Goal: Transaction & Acquisition: Purchase product/service

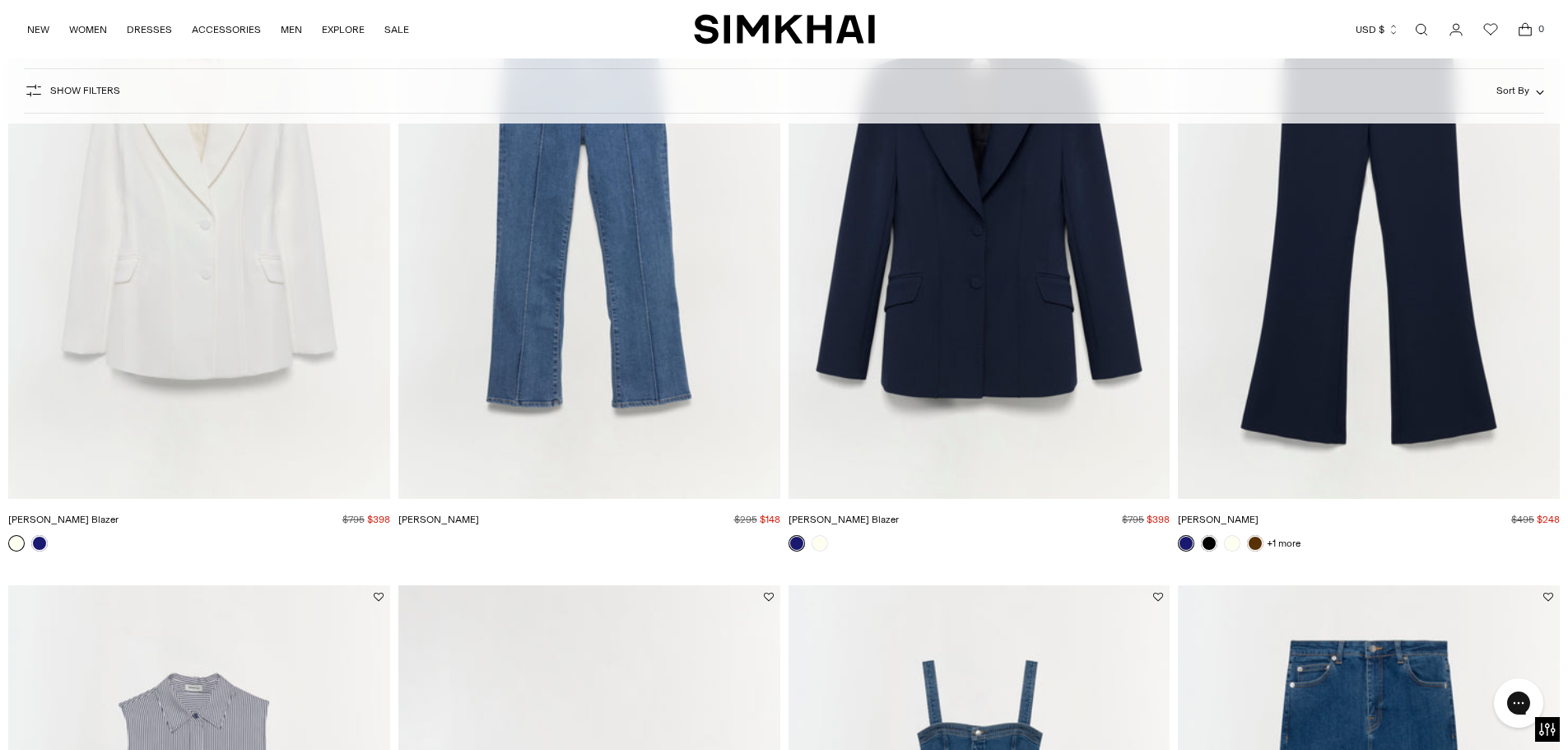
scroll to position [2569, 0]
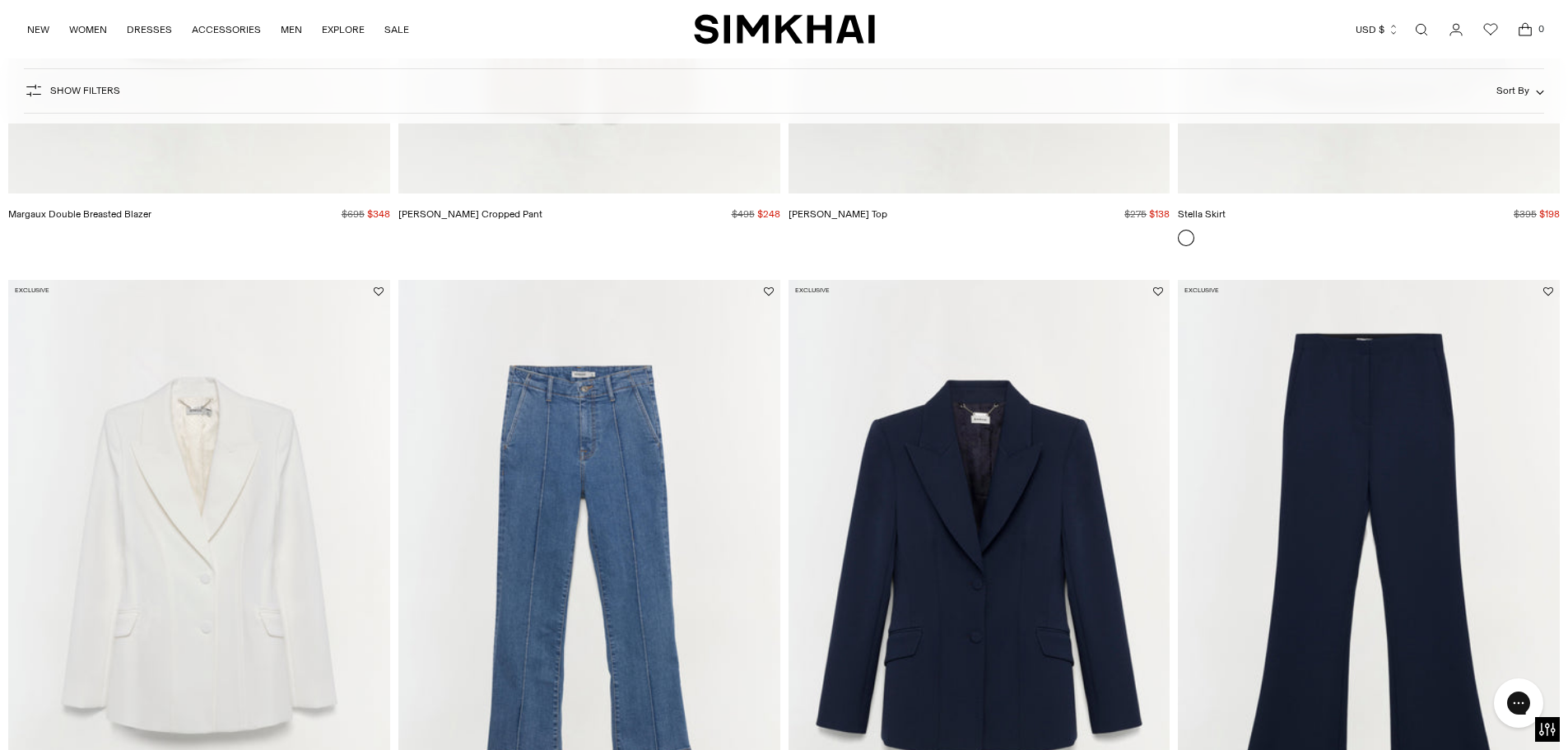
click at [0, 0] on img "Kenna Trouser" at bounding box center [0, 0] width 0 height 0
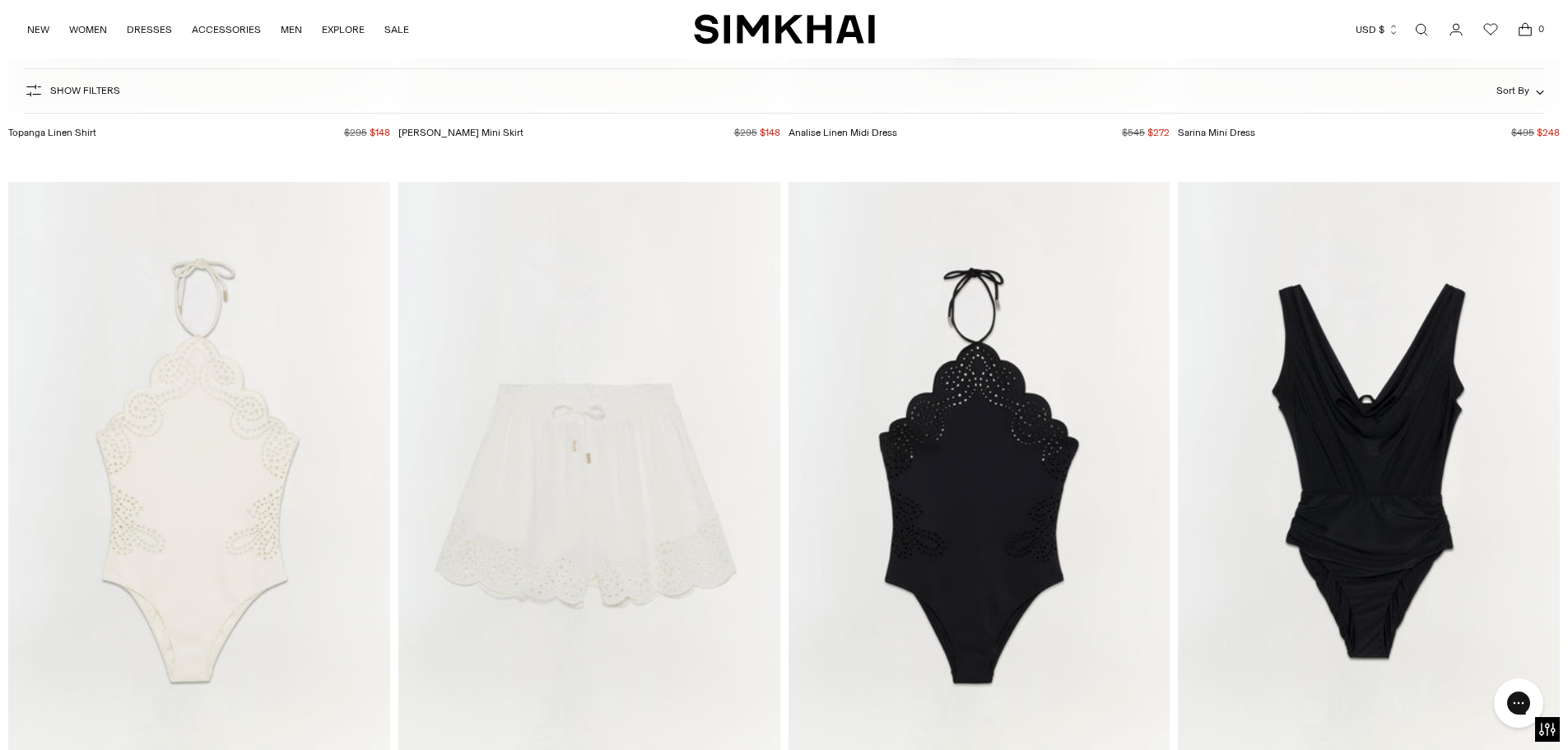
scroll to position [16541, 0]
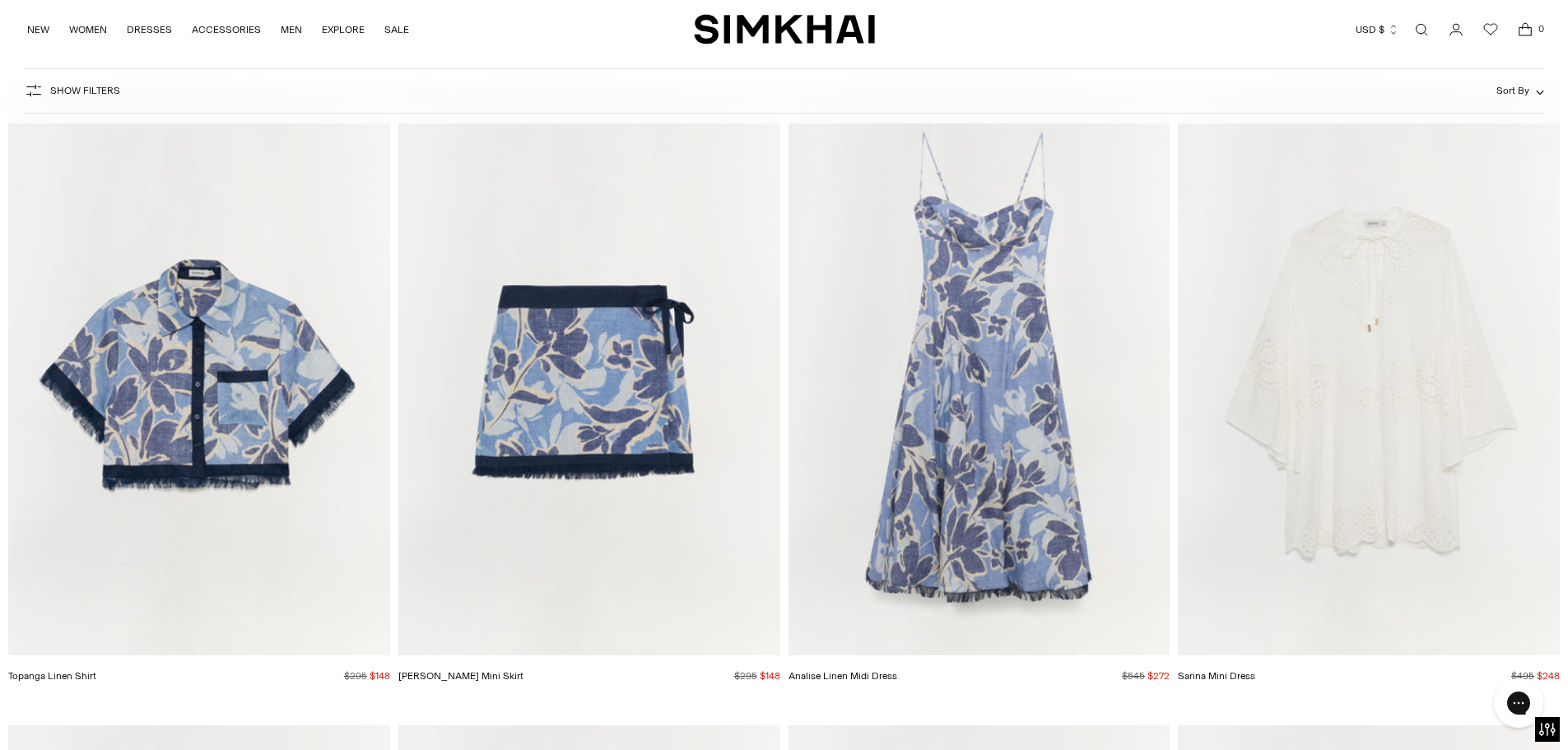
click at [0, 0] on img "Analise Linen Midi Dress" at bounding box center [0, 0] width 0 height 0
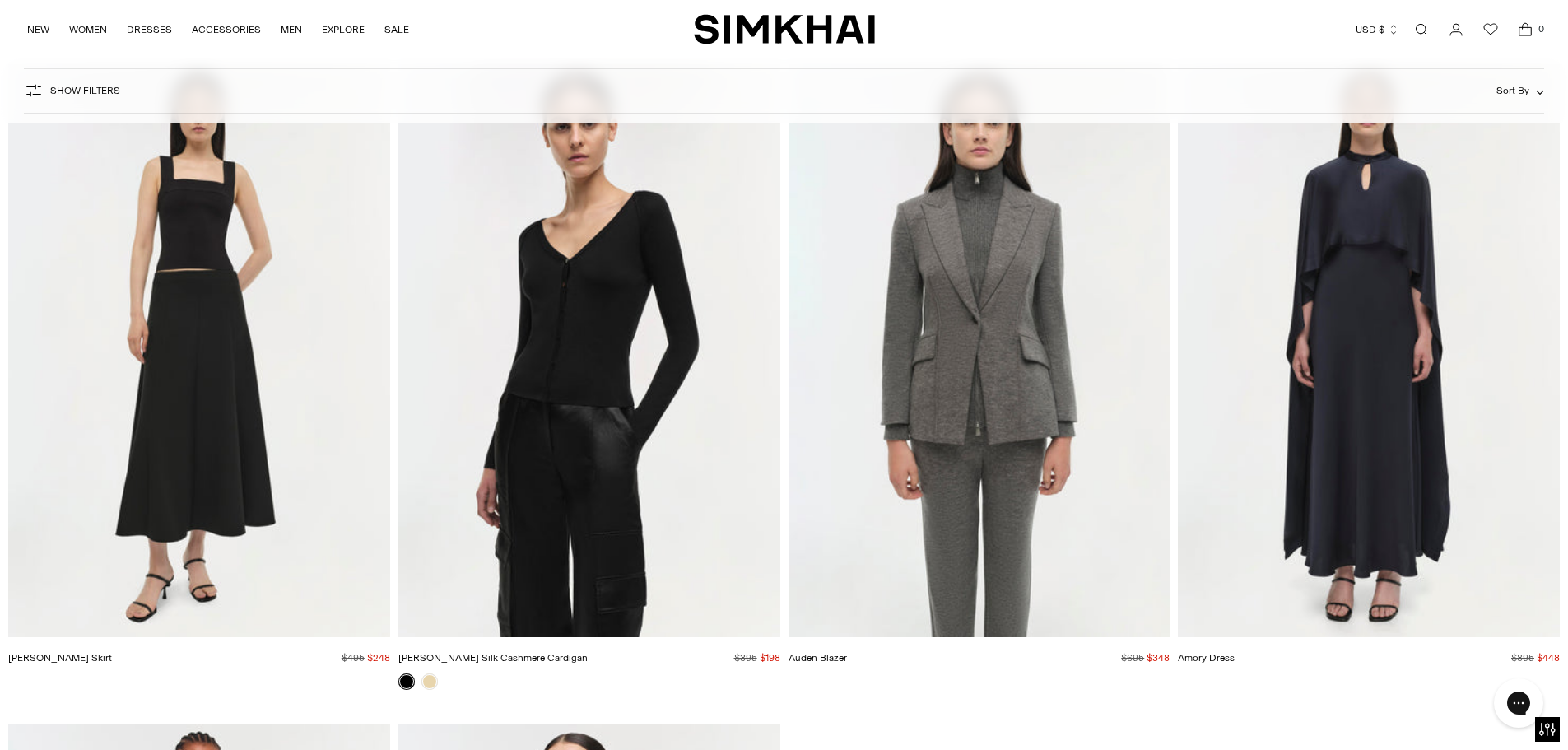
scroll to position [32292, 0]
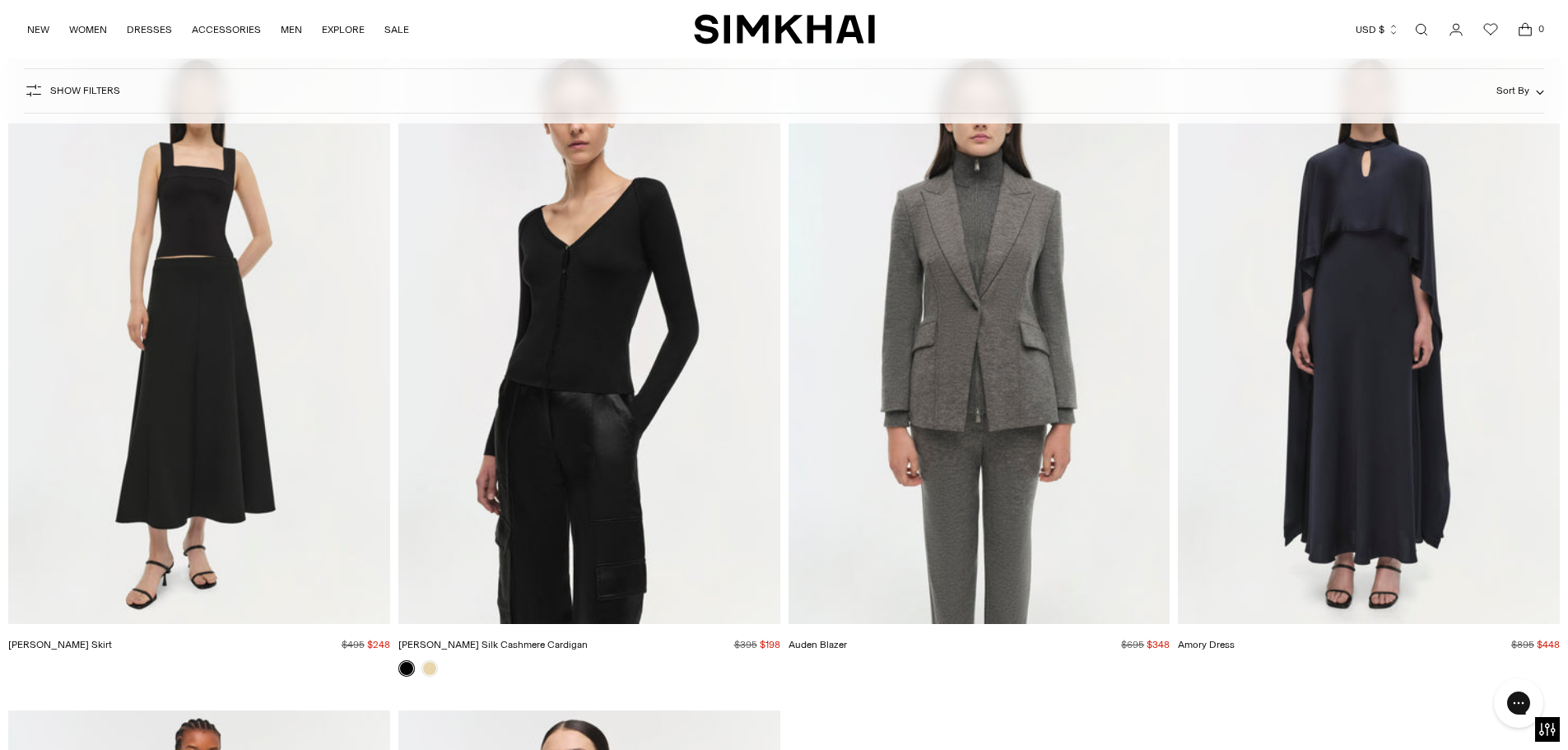
click at [0, 0] on img "Dottie Skirt" at bounding box center [0, 0] width 0 height 0
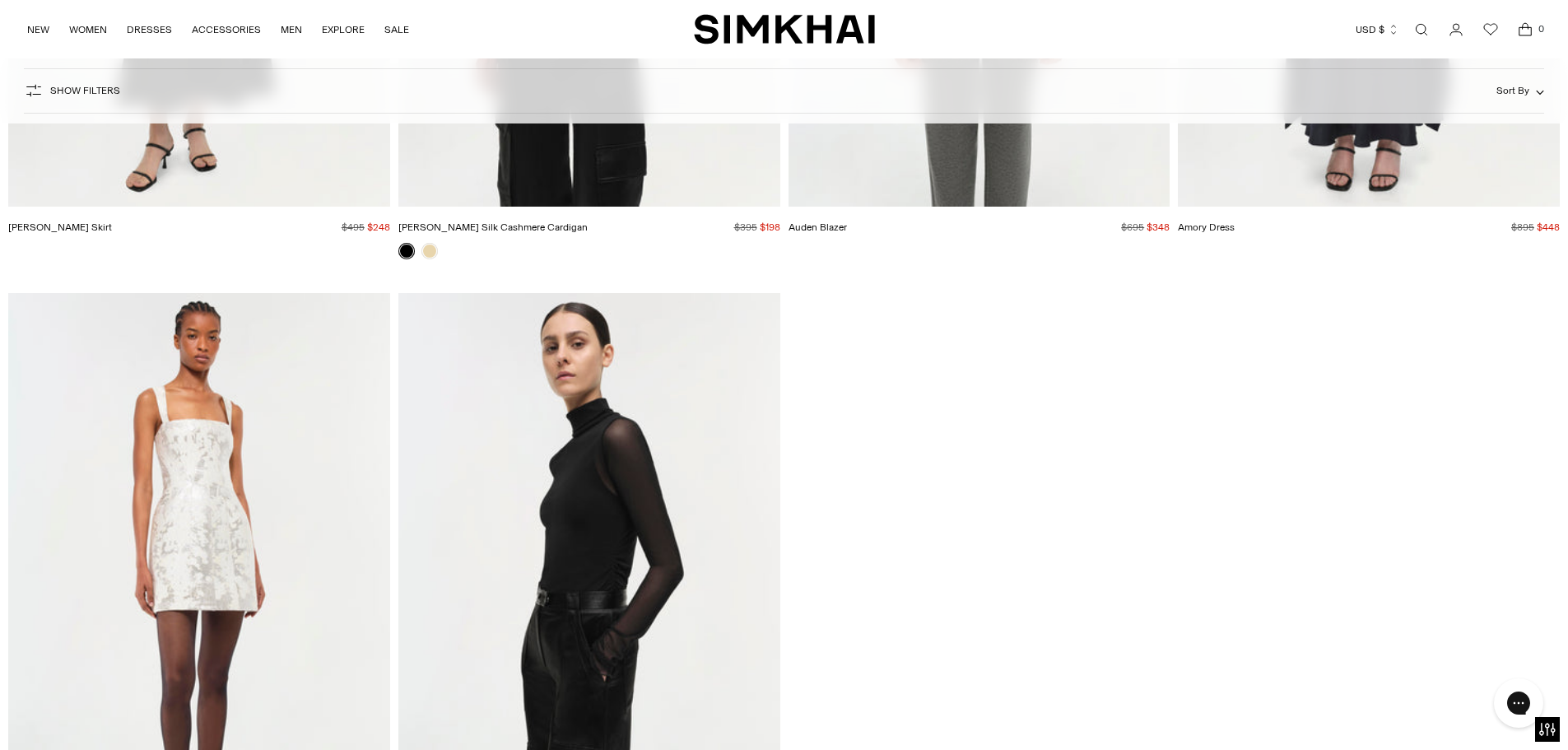
scroll to position [32748, 0]
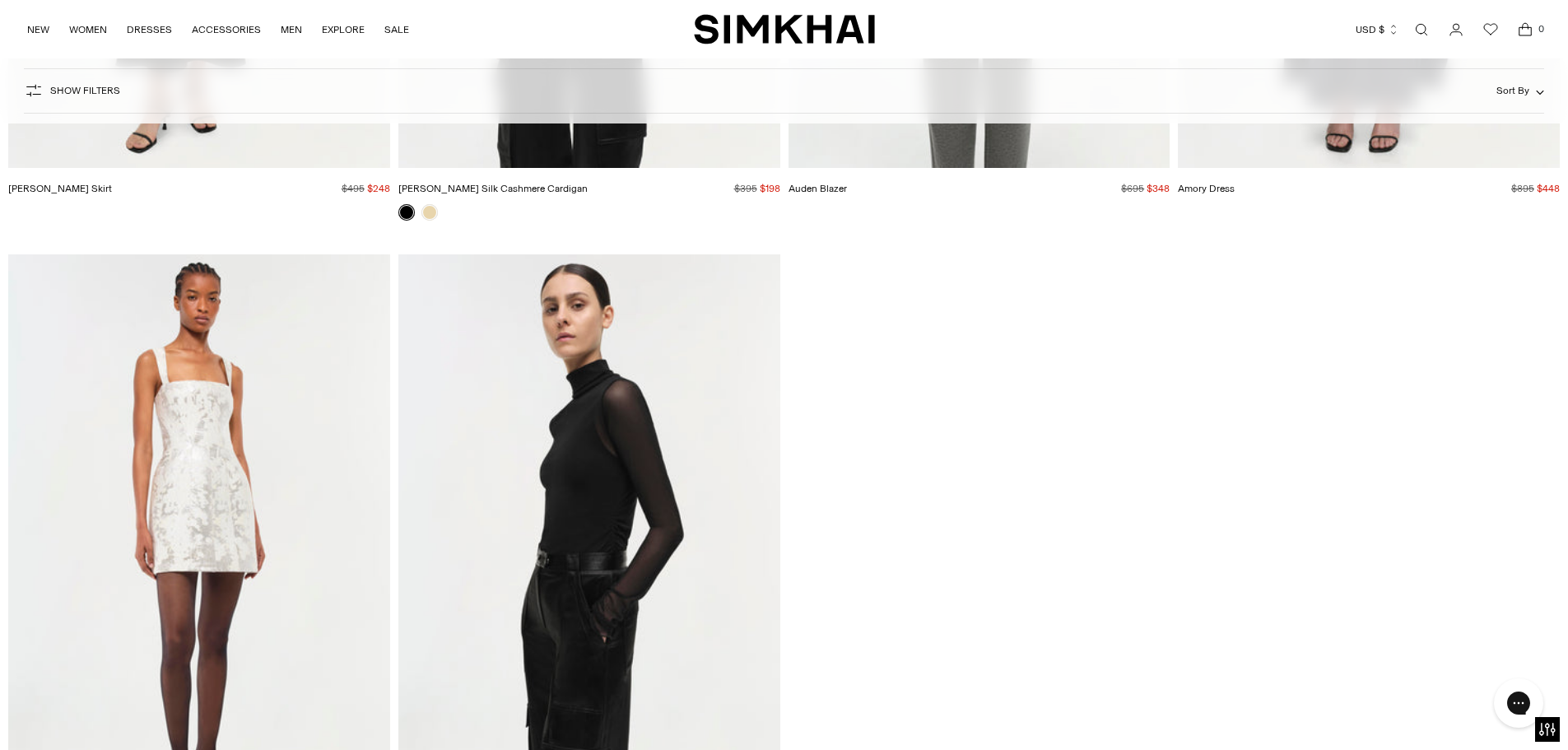
drag, startPoint x: 1577, startPoint y: 719, endPoint x: 22, endPoint y: 11, distance: 1708.6
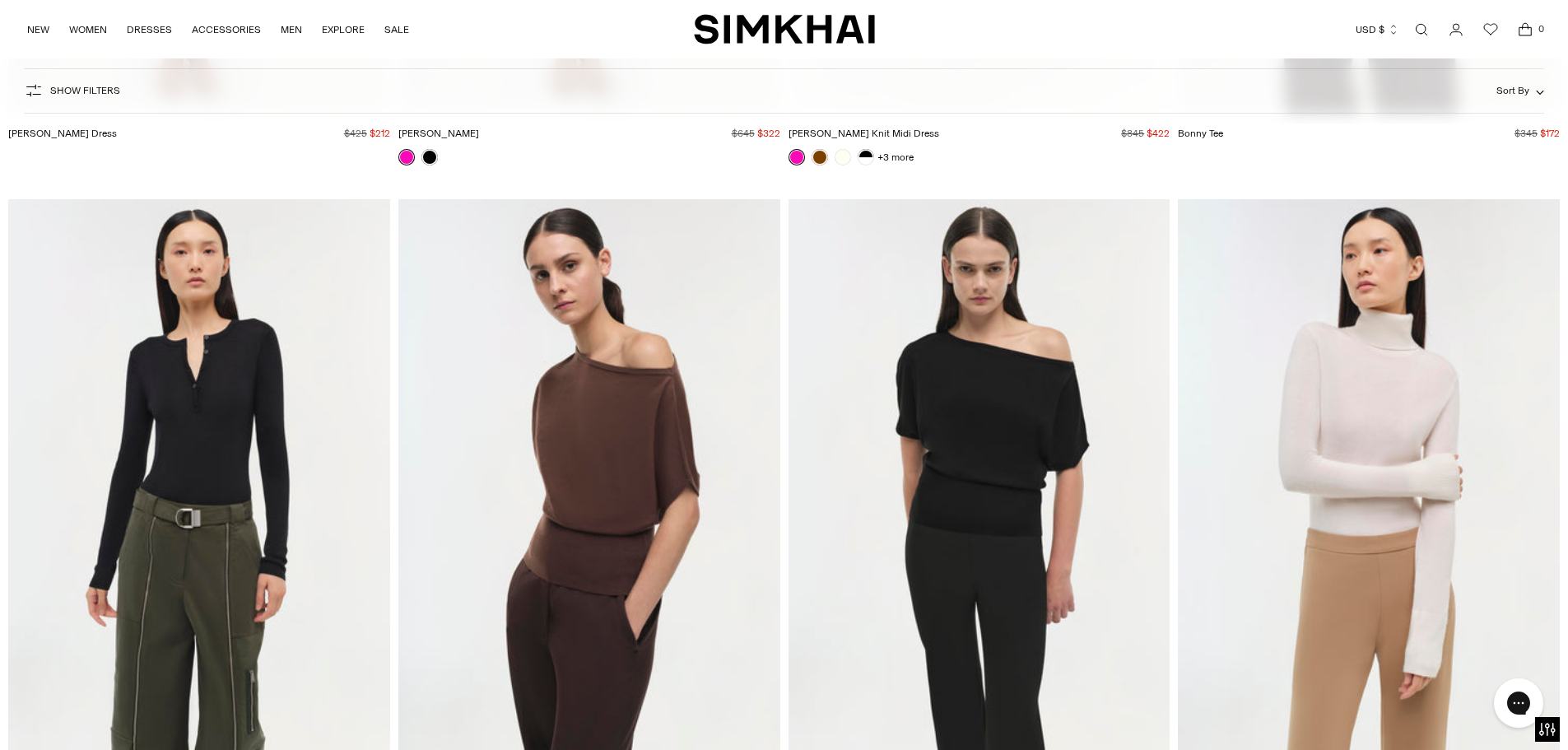
scroll to position [29467, 0]
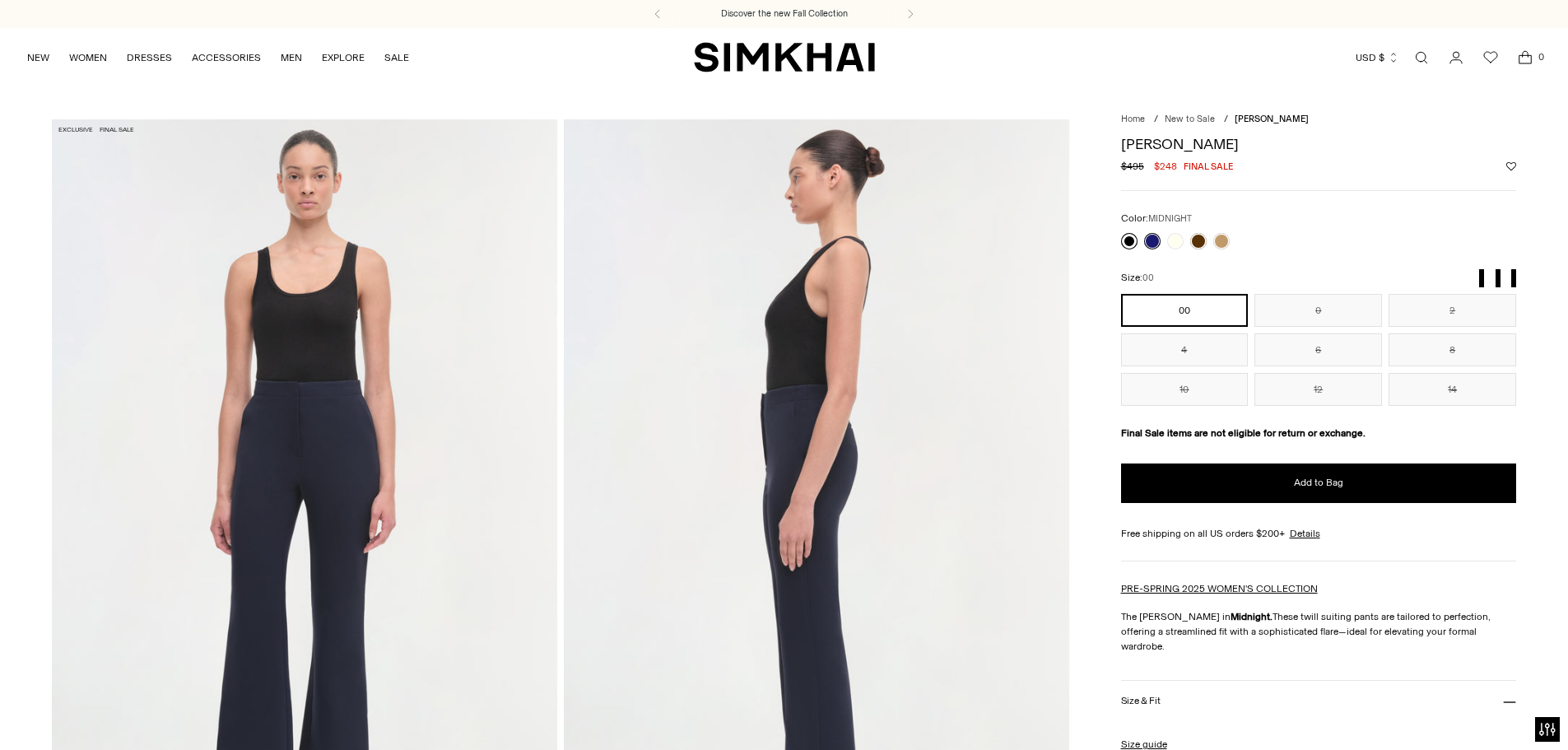
click at [1129, 241] on link at bounding box center [1129, 241] width 16 height 16
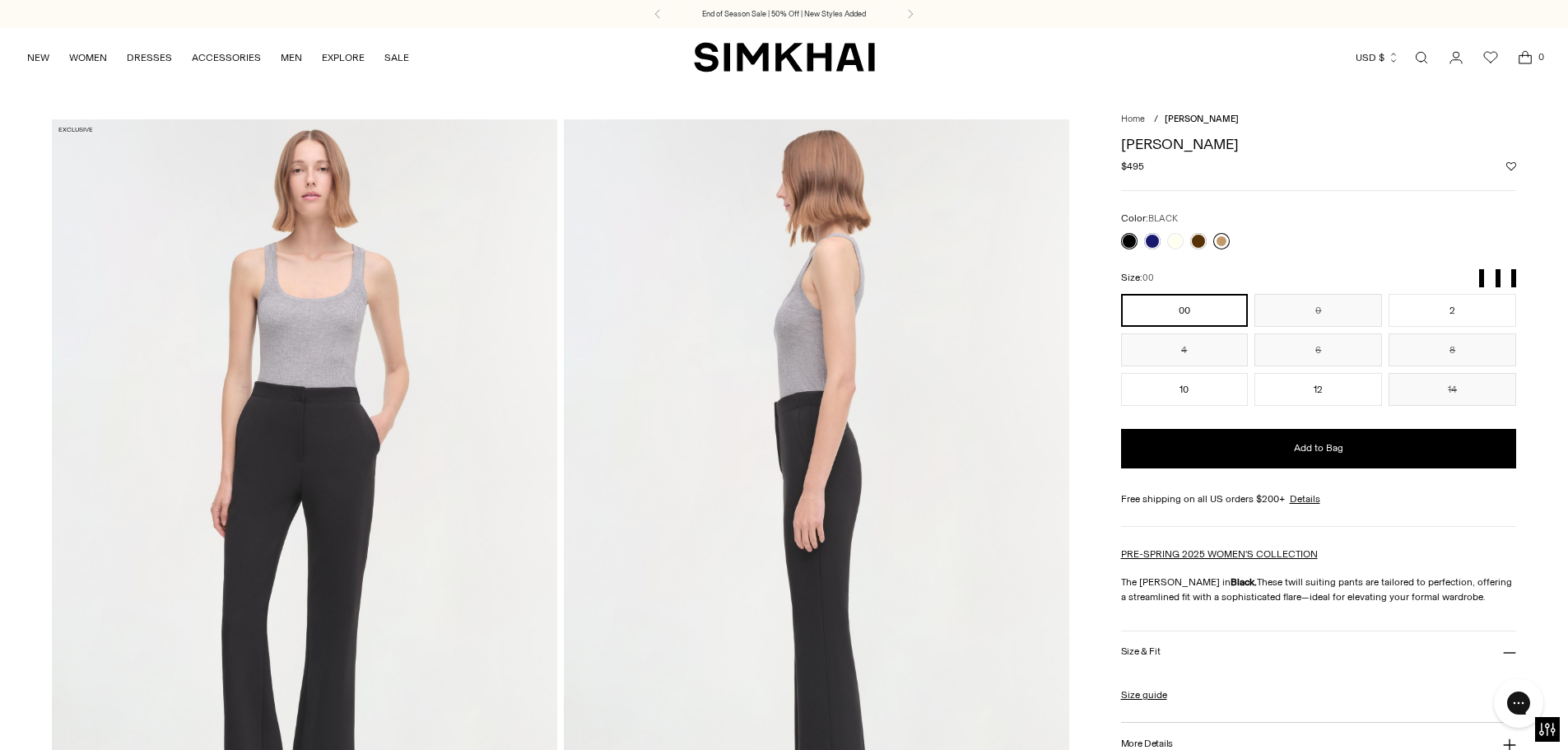
click at [1223, 243] on link at bounding box center [1221, 241] width 16 height 16
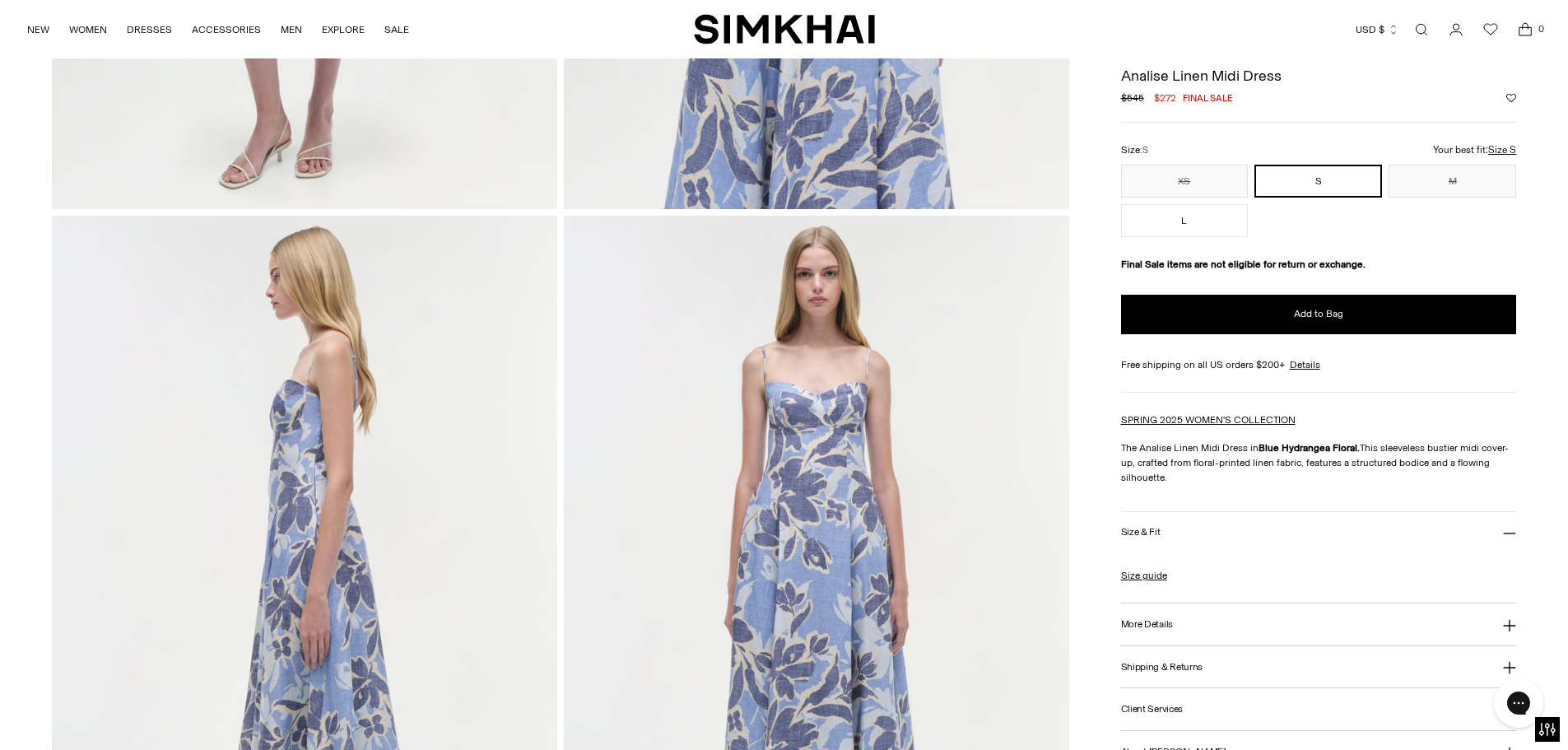
scroll to position [656, 0]
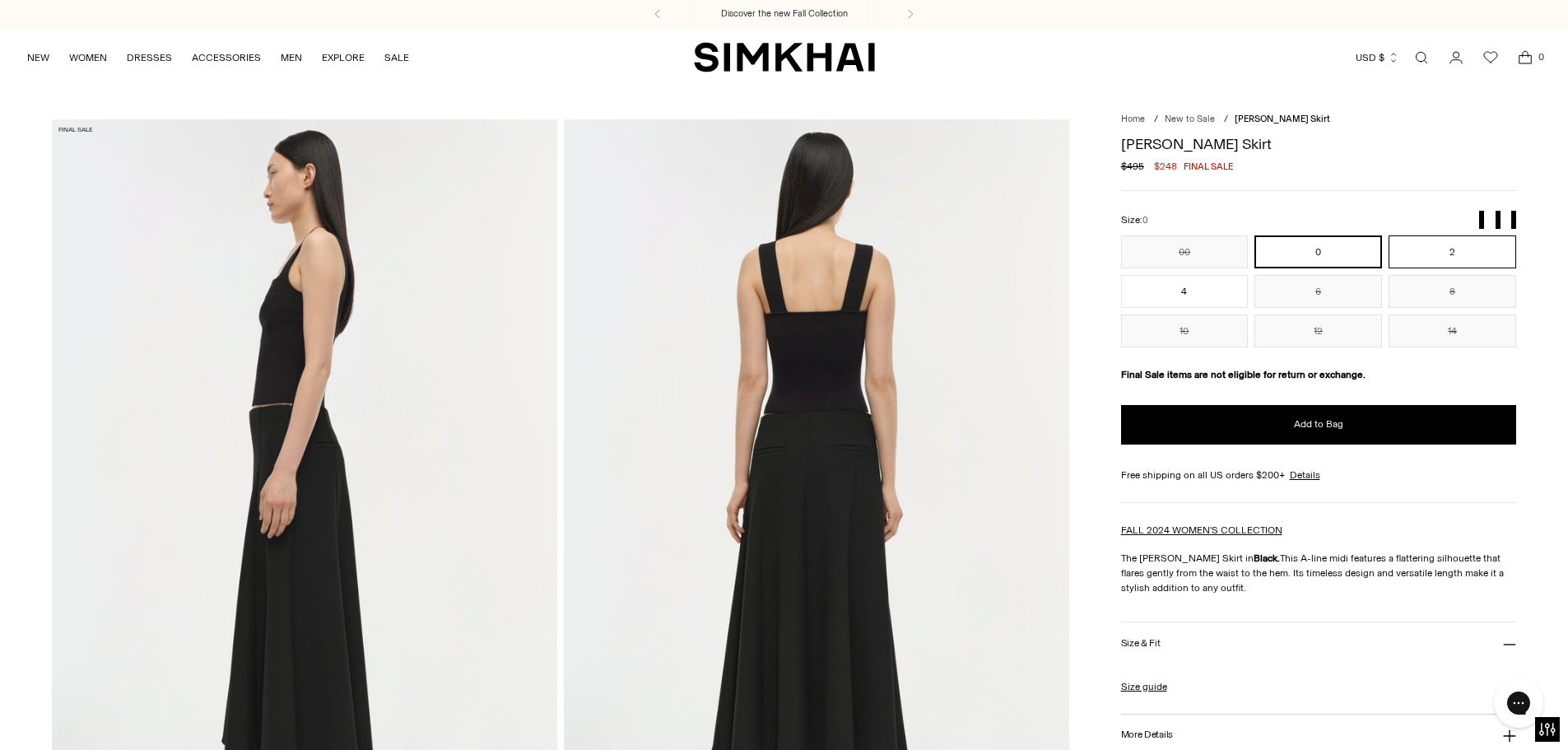
click at [1439, 254] on button "2" at bounding box center [1452, 252] width 127 height 33
click at [400, 483] on img at bounding box center [305, 498] width 505 height 758
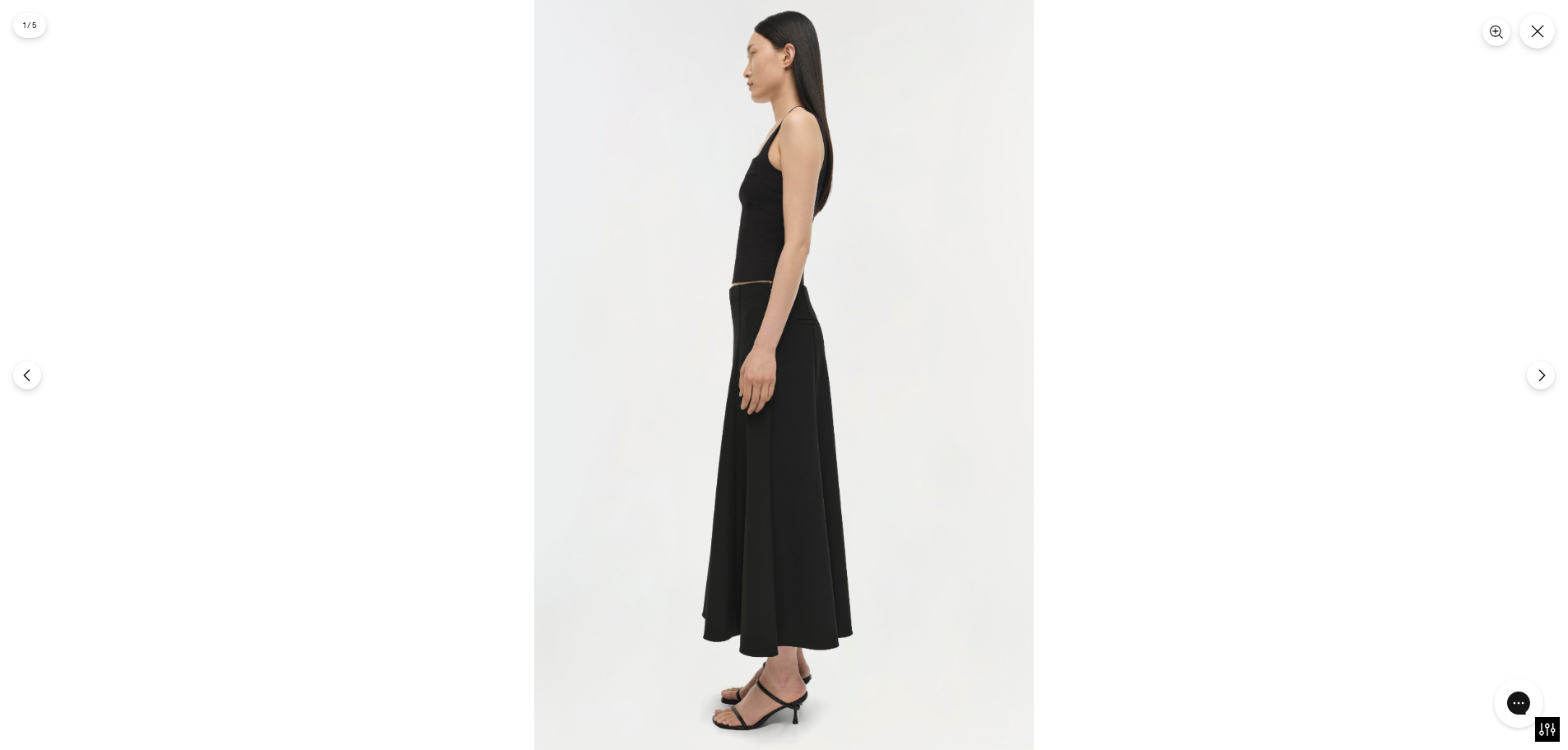
click at [929, 400] on img at bounding box center [784, 375] width 500 height 750
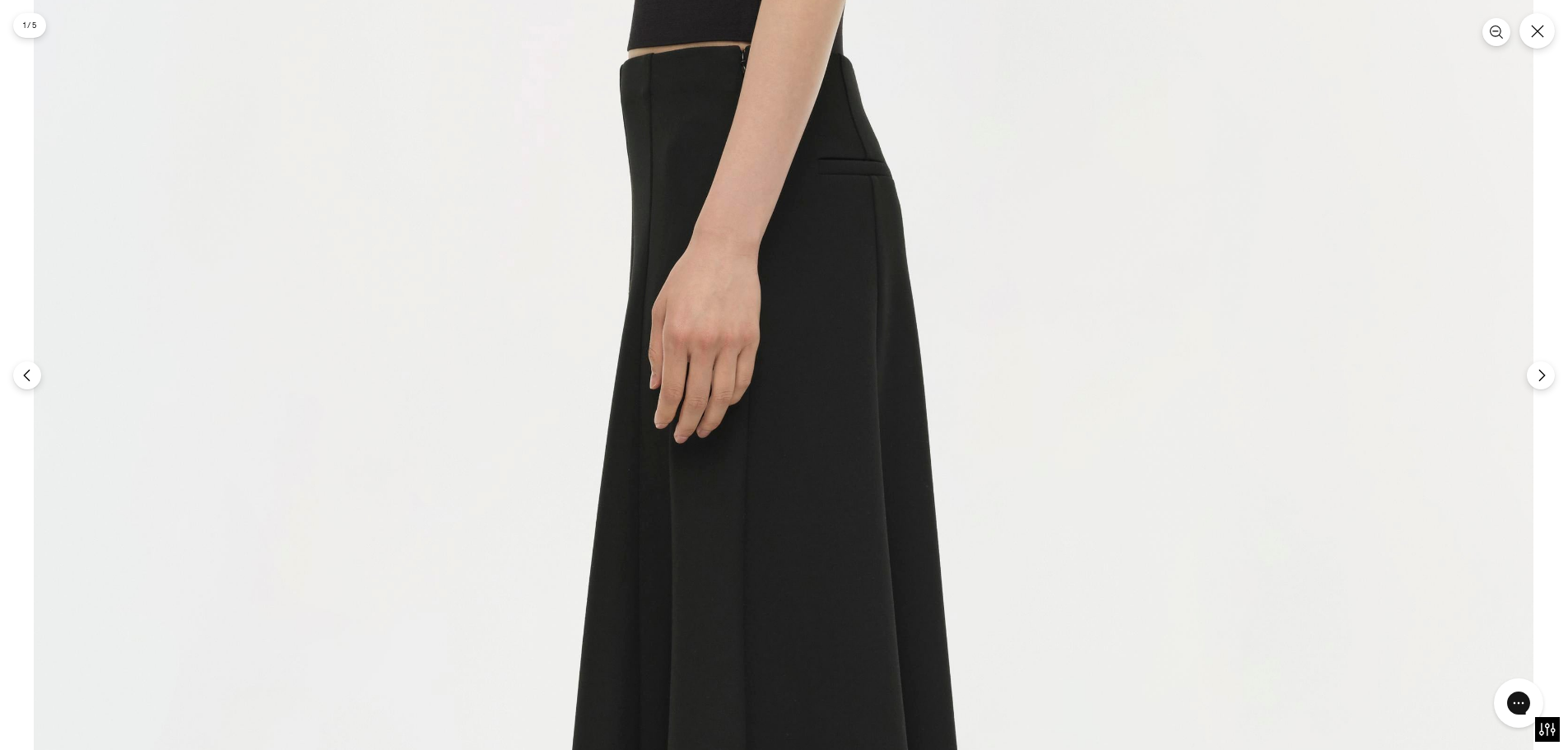
click at [1133, 454] on img at bounding box center [784, 324] width 1500 height 2250
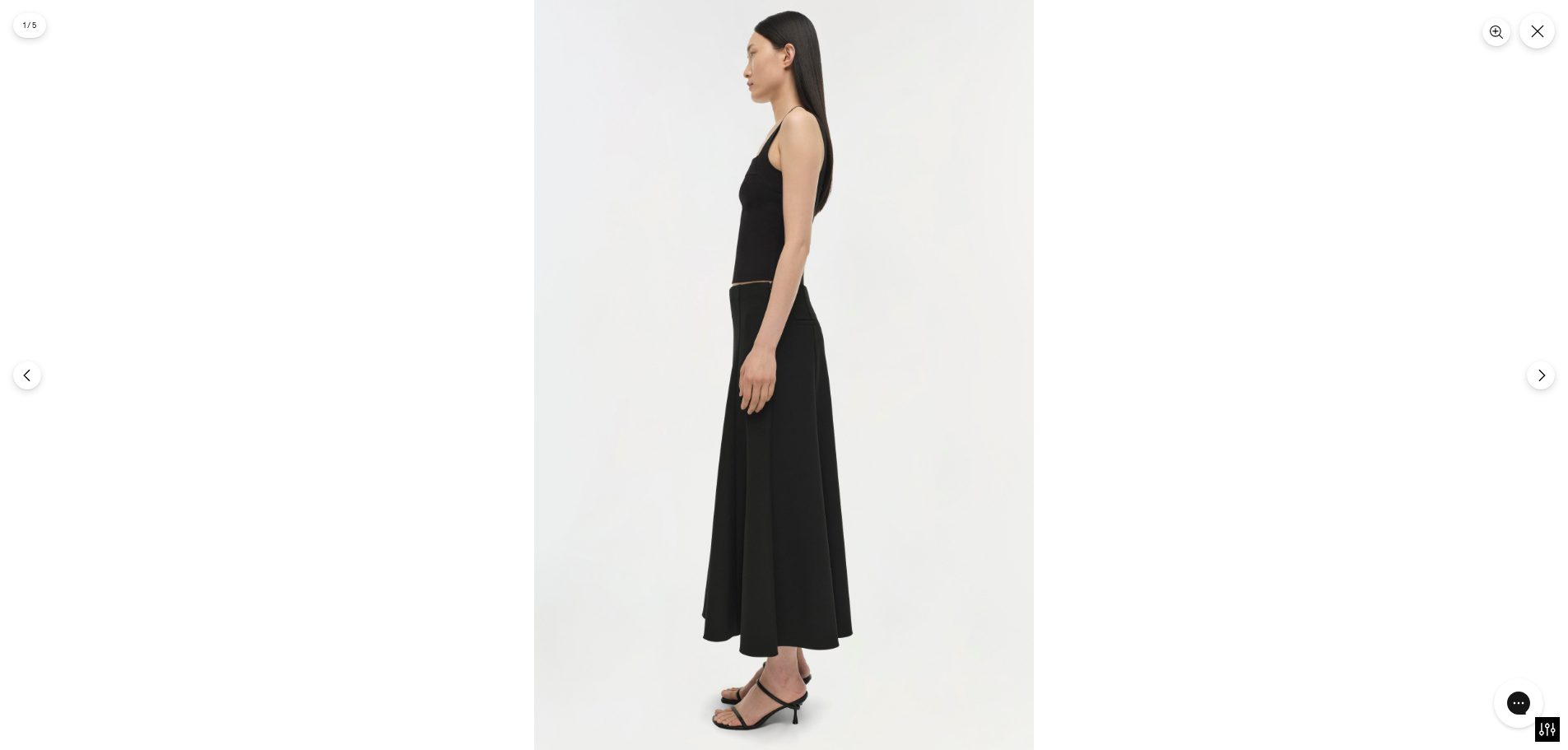
click at [1133, 454] on div at bounding box center [784, 375] width 1568 height 750
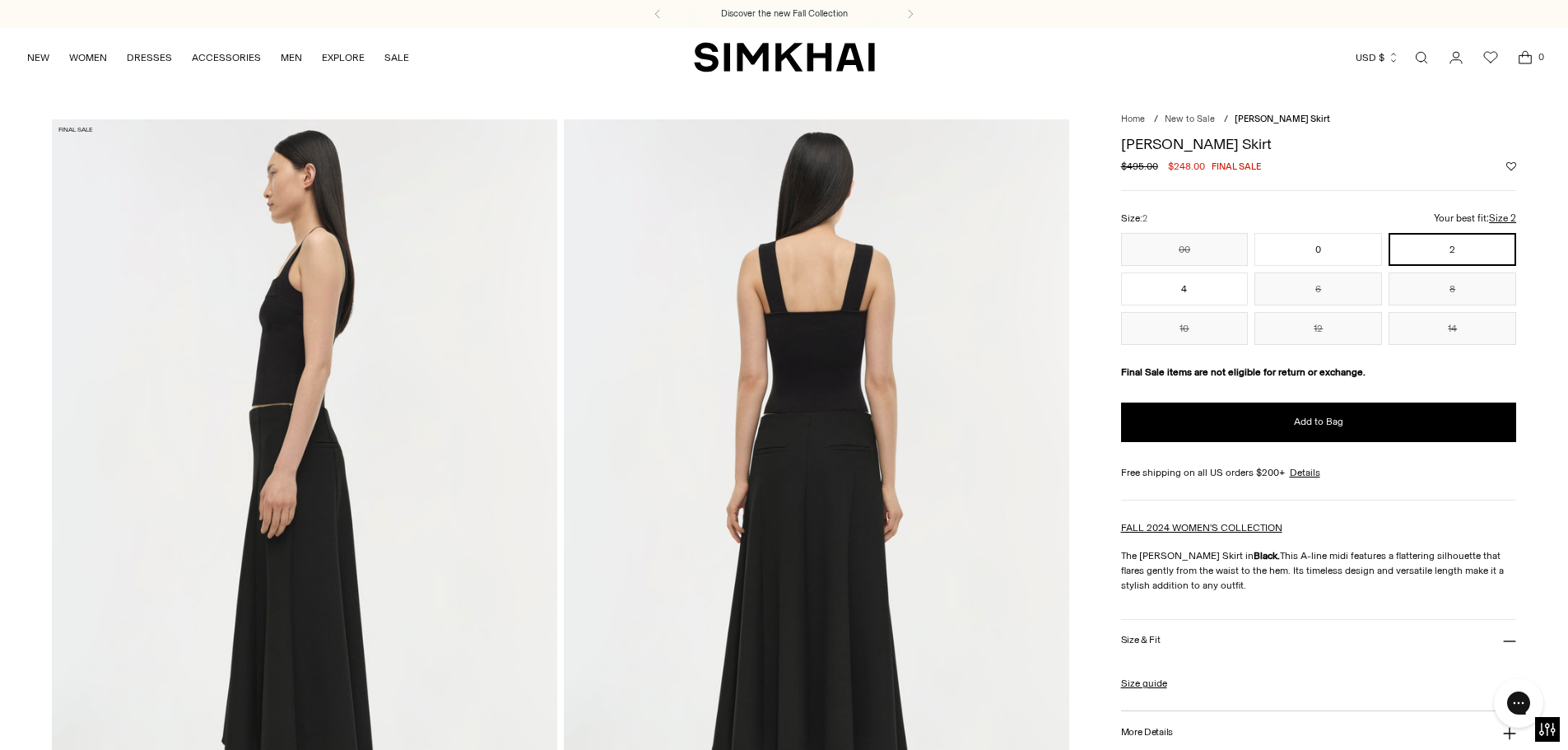
click at [872, 472] on img at bounding box center [816, 498] width 505 height 758
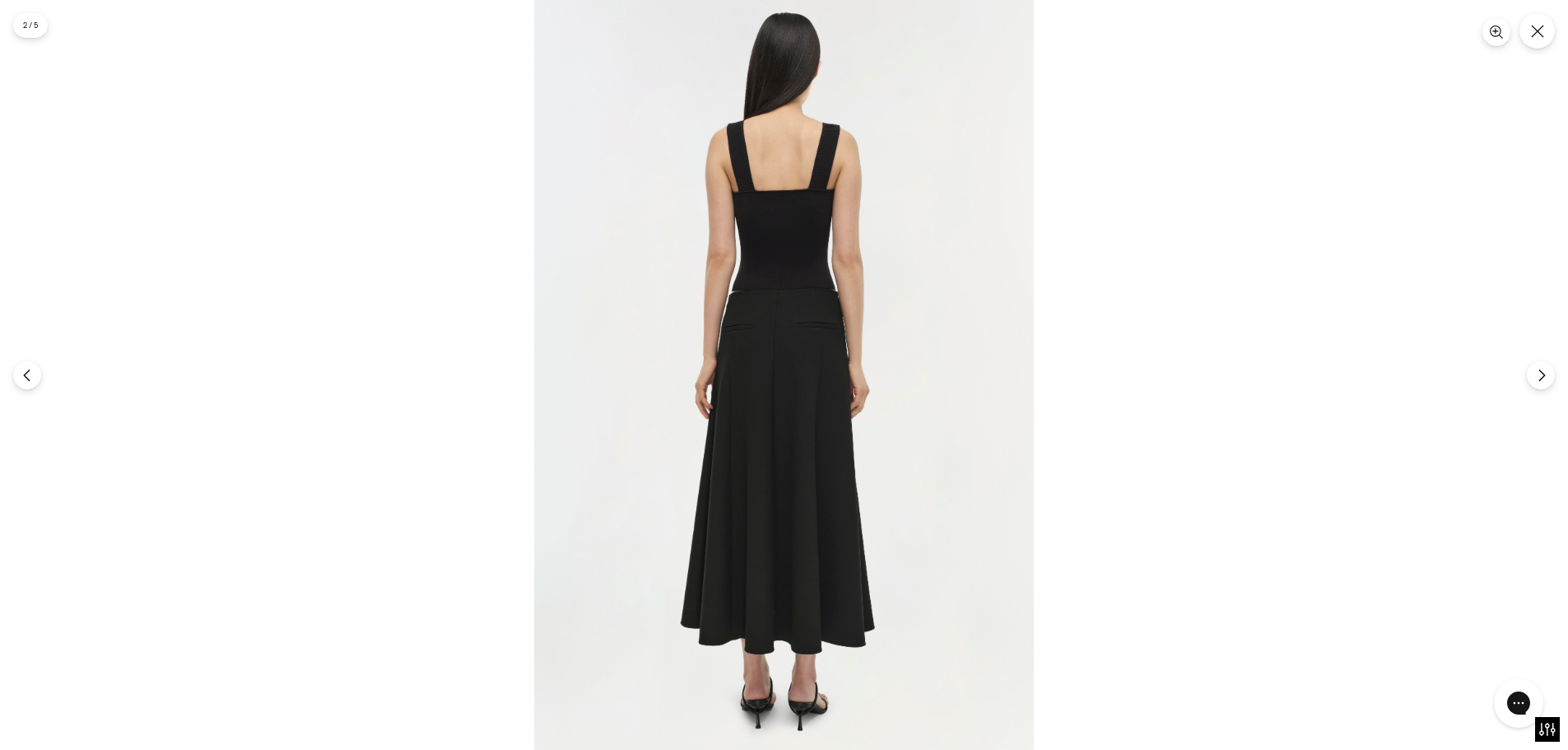
click at [841, 347] on img at bounding box center [784, 375] width 500 height 750
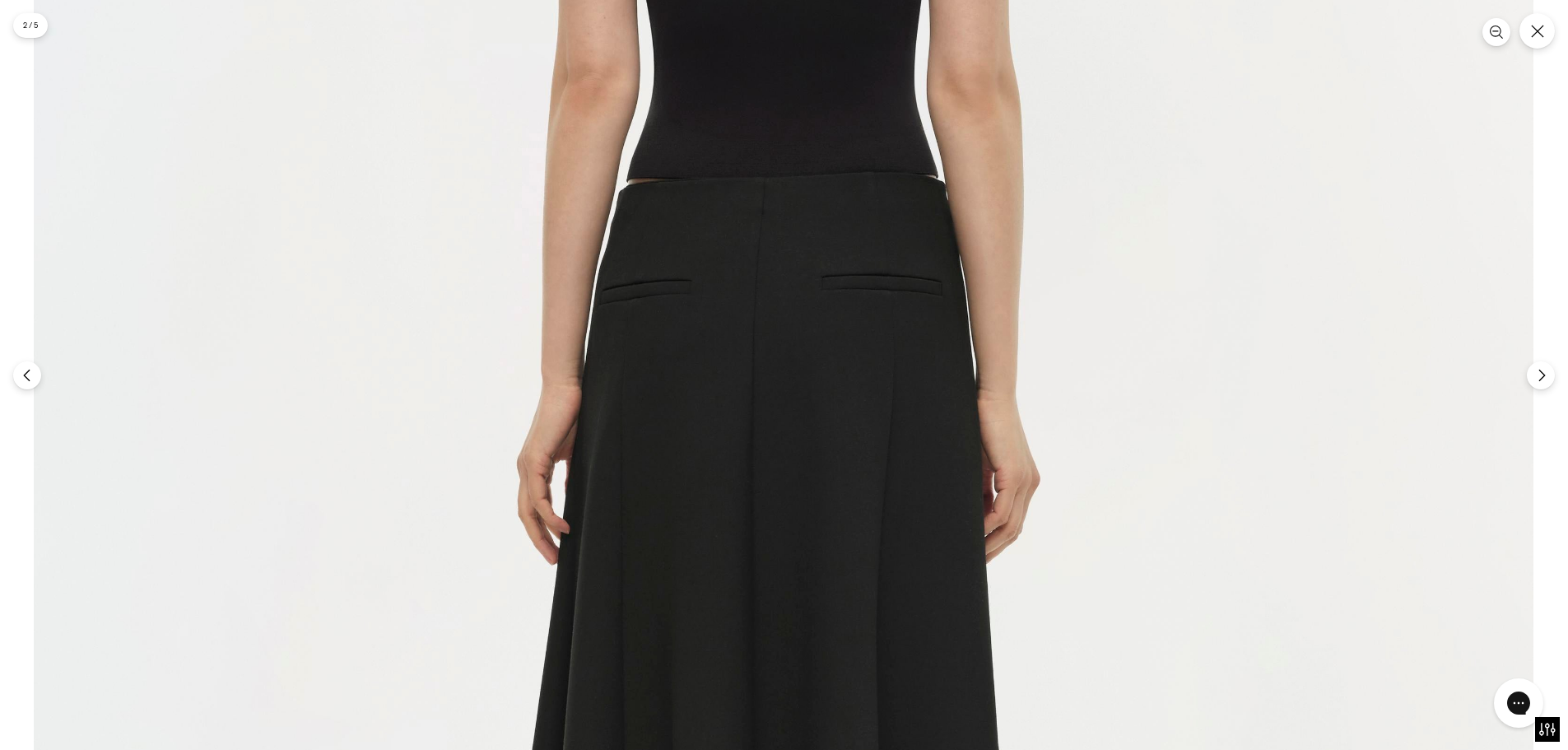
click at [841, 347] on img at bounding box center [784, 431] width 1500 height 2250
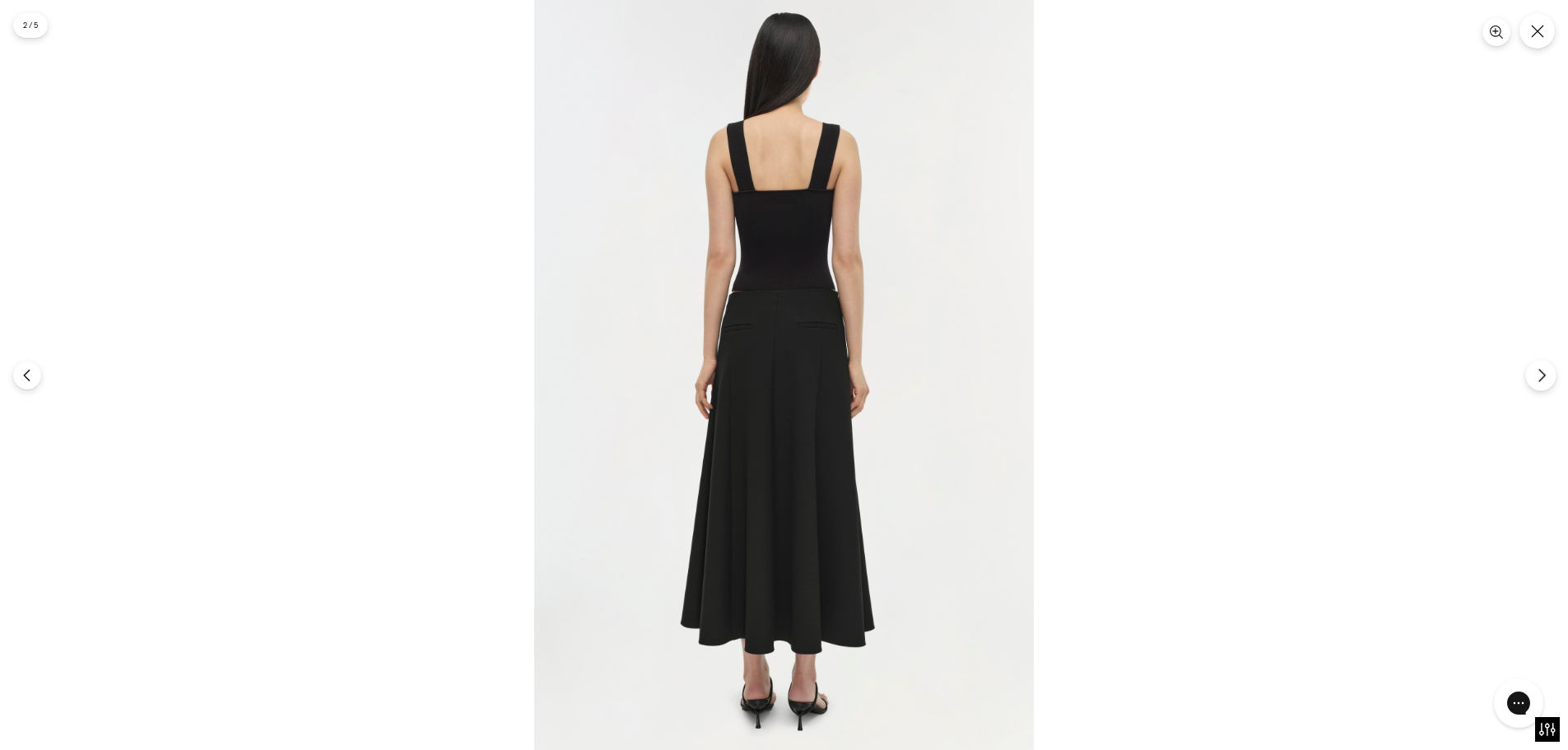
click at [1544, 377] on icon "Next" at bounding box center [1541, 375] width 5 height 13
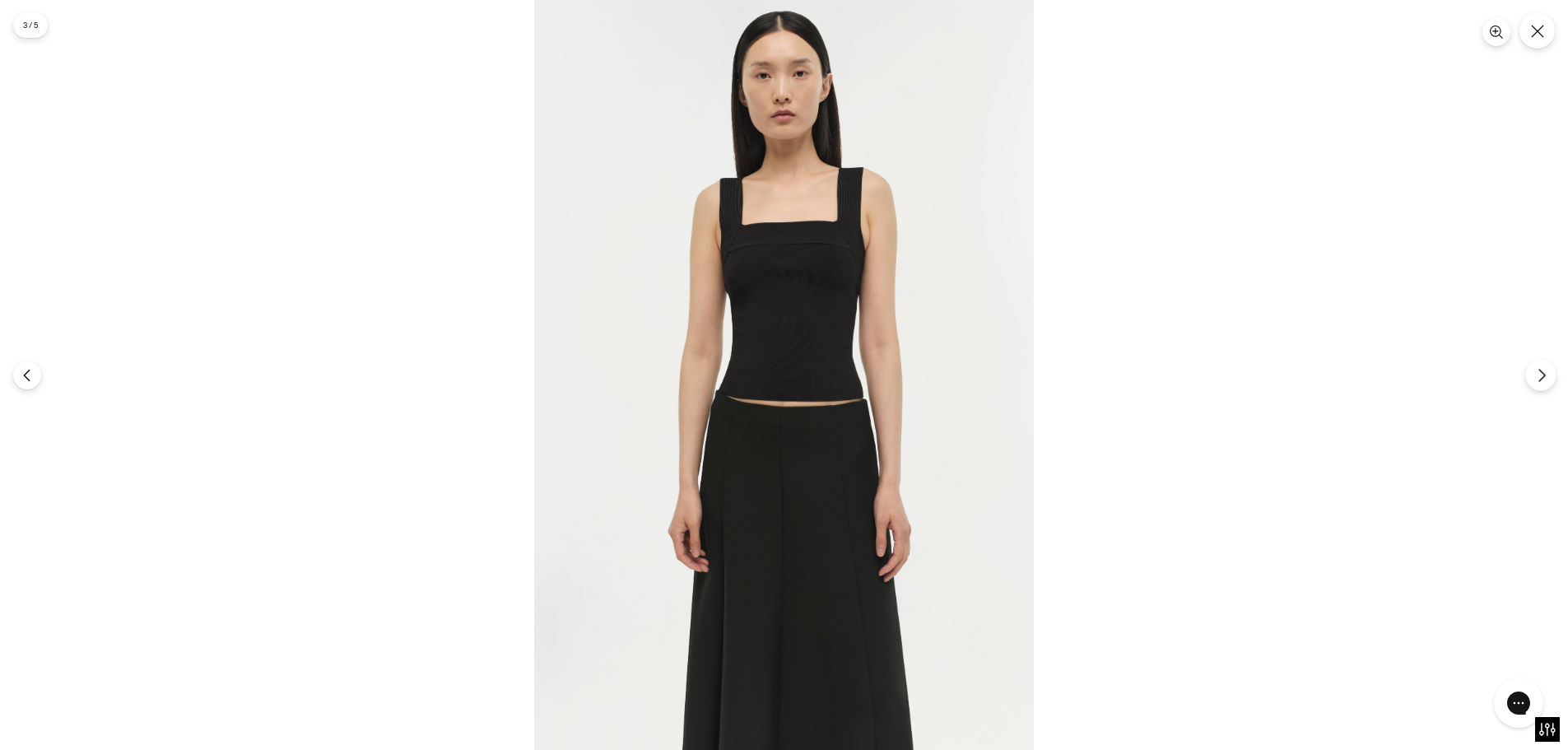
click at [1544, 377] on icon "Next" at bounding box center [1541, 375] width 5 height 13
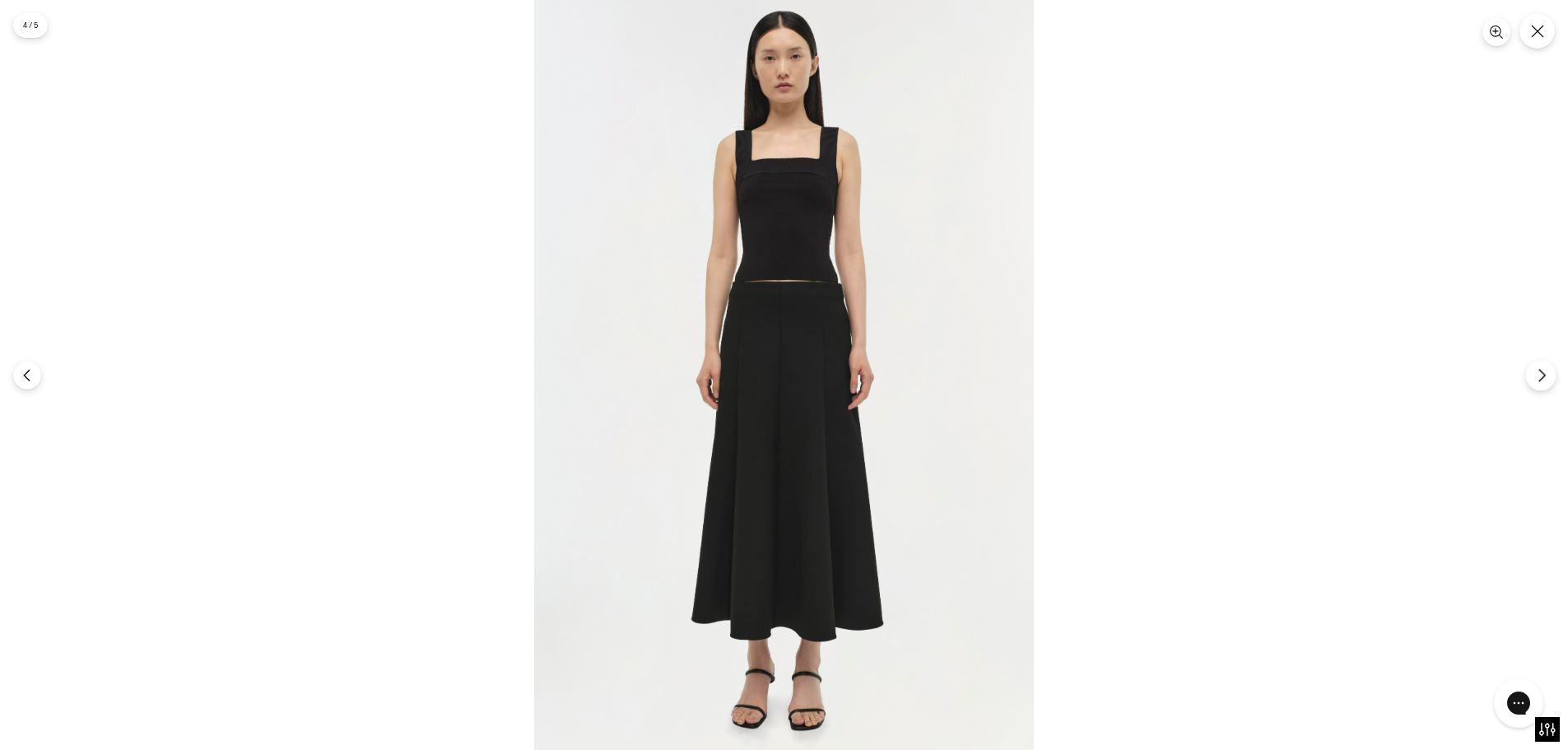
click at [1544, 377] on icon "Next" at bounding box center [1541, 375] width 5 height 13
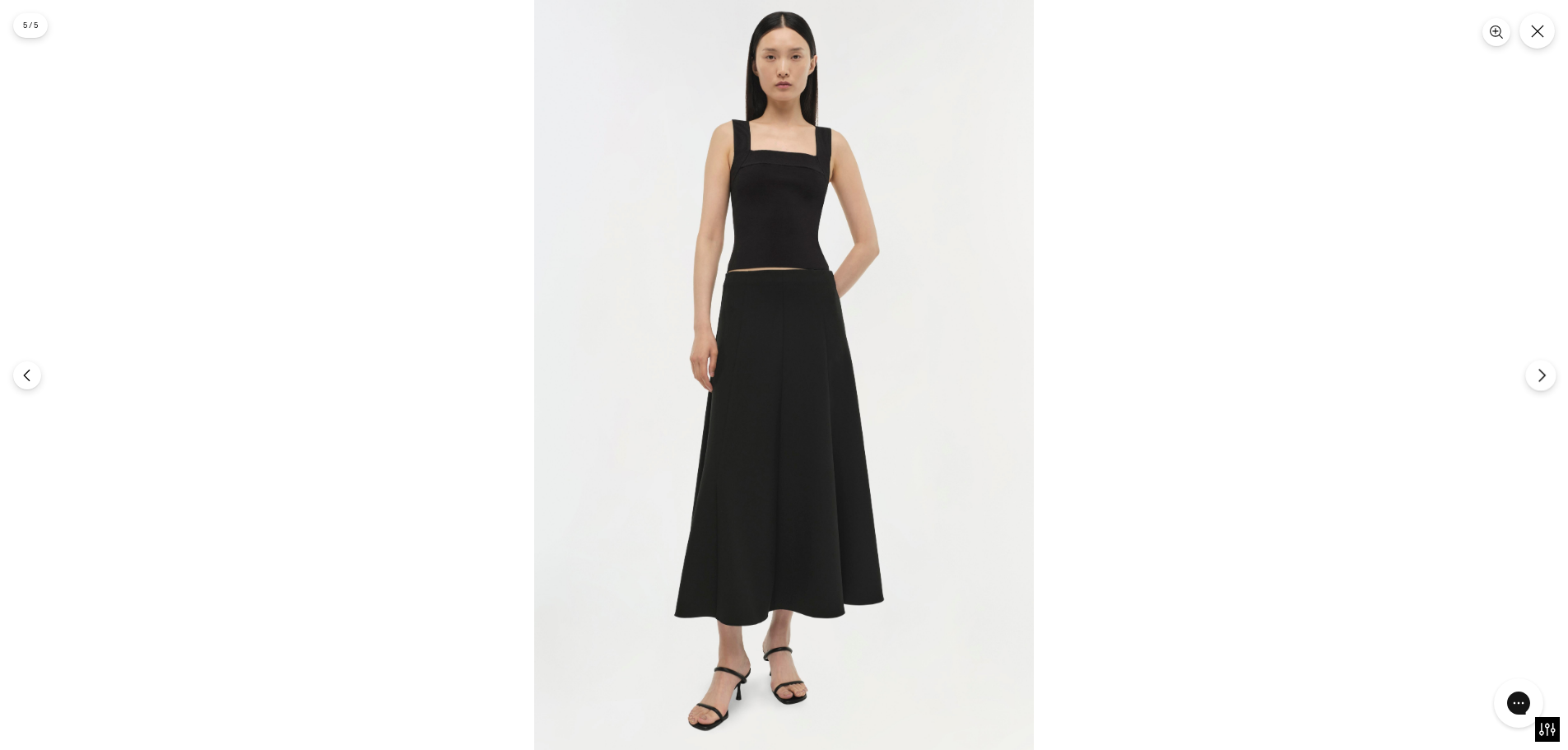
click at [1544, 377] on icon "Next" at bounding box center [1541, 375] width 5 height 13
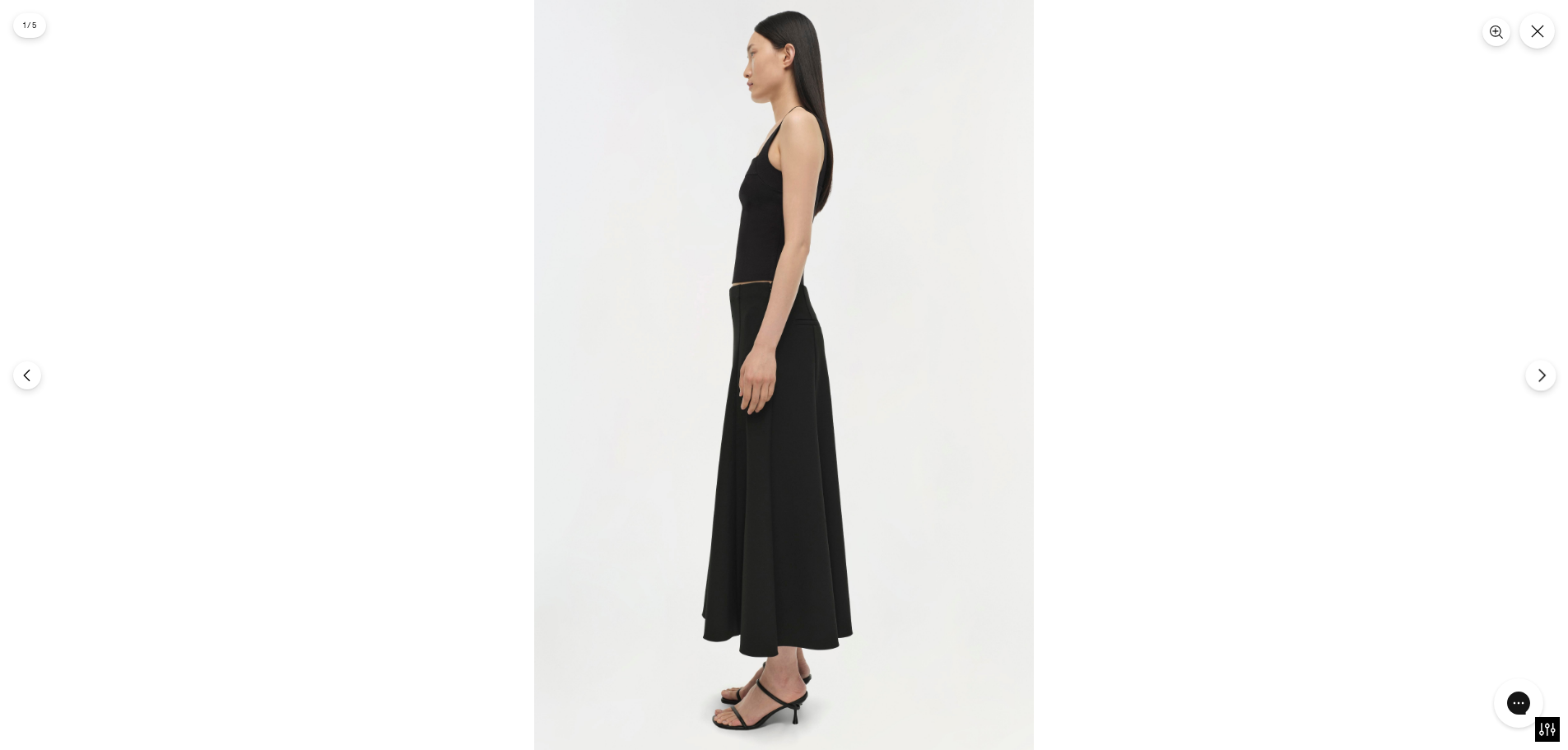
click at [1544, 377] on icon "Next" at bounding box center [1541, 375] width 5 height 13
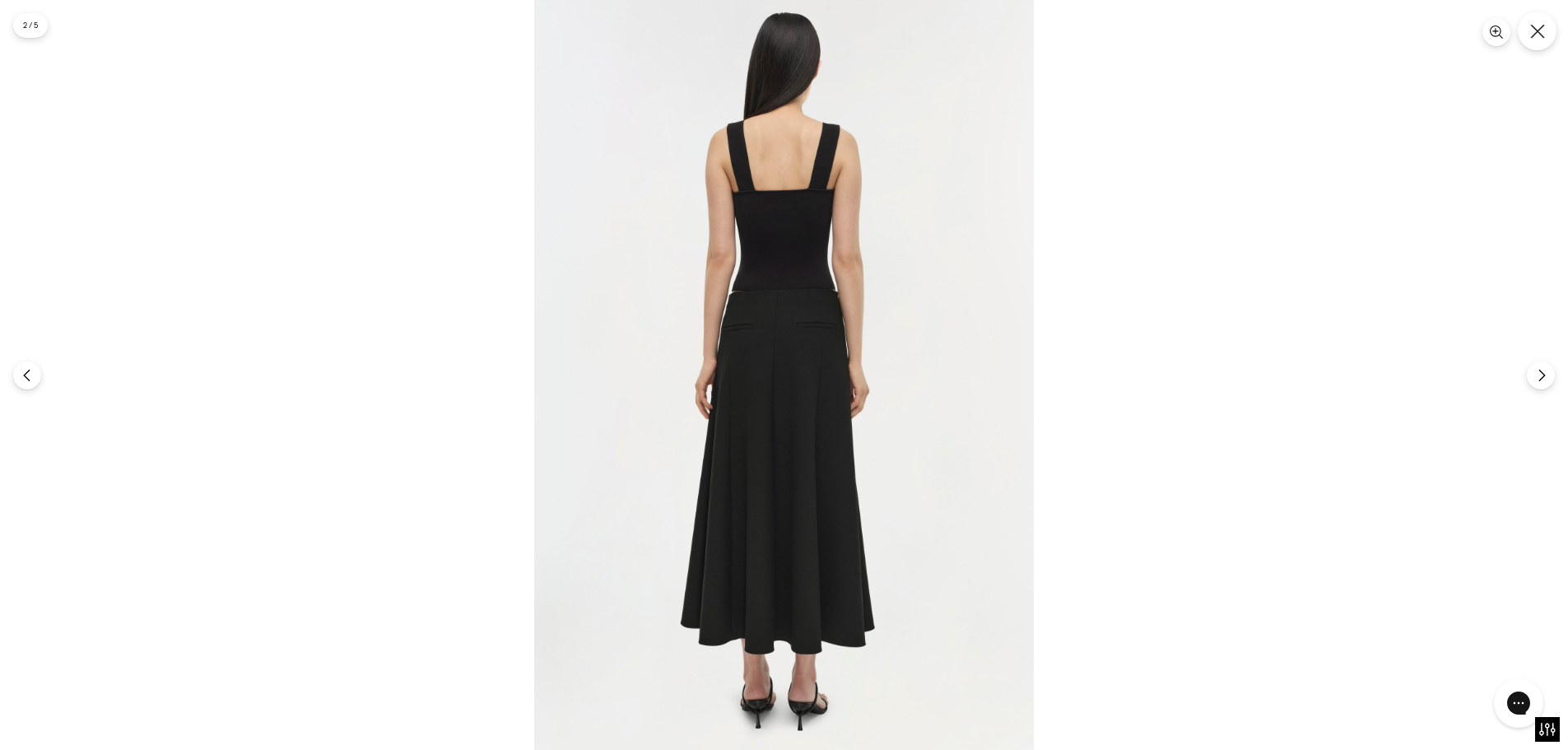
click at [1540, 35] on icon "Close" at bounding box center [1538, 31] width 15 height 15
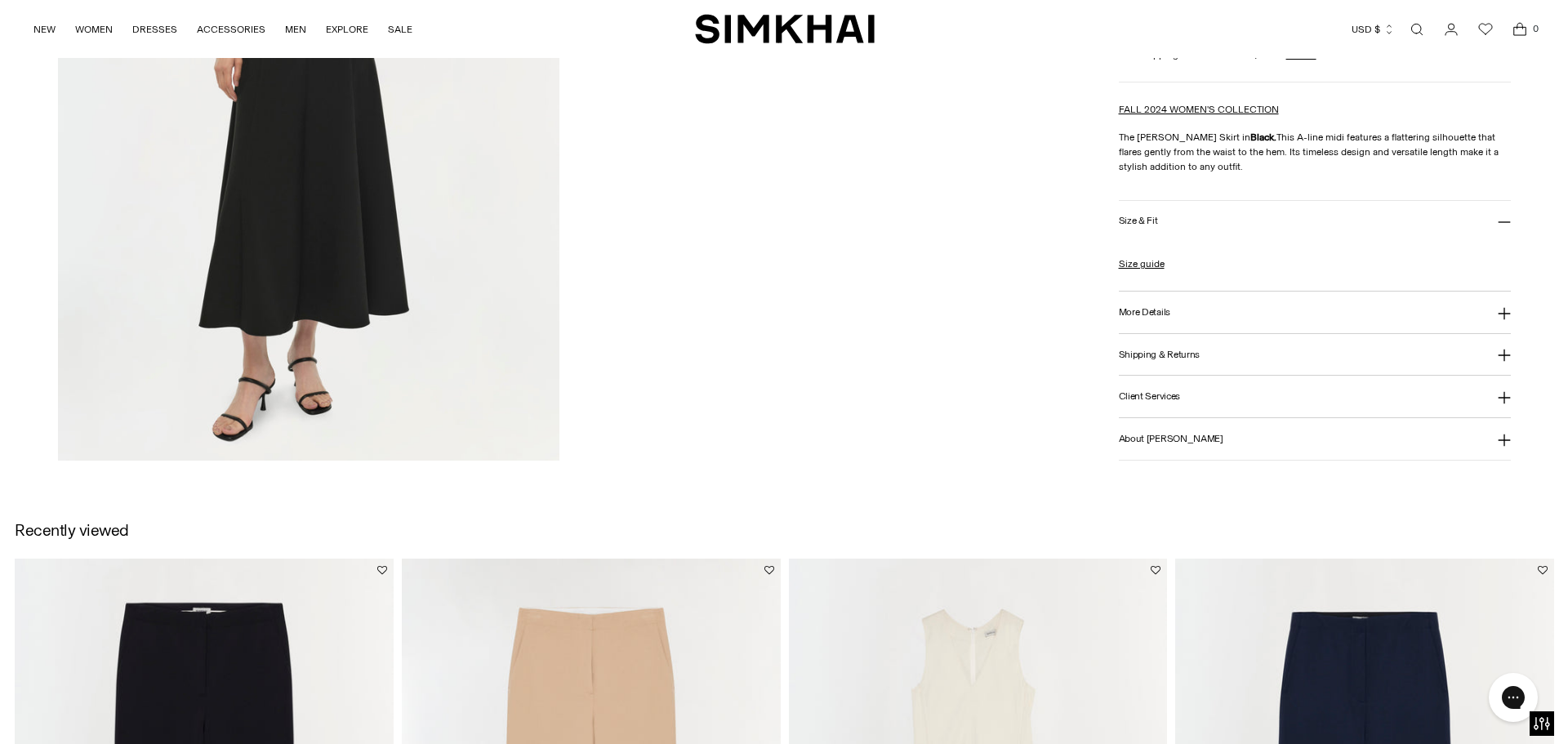
scroll to position [1276, 0]
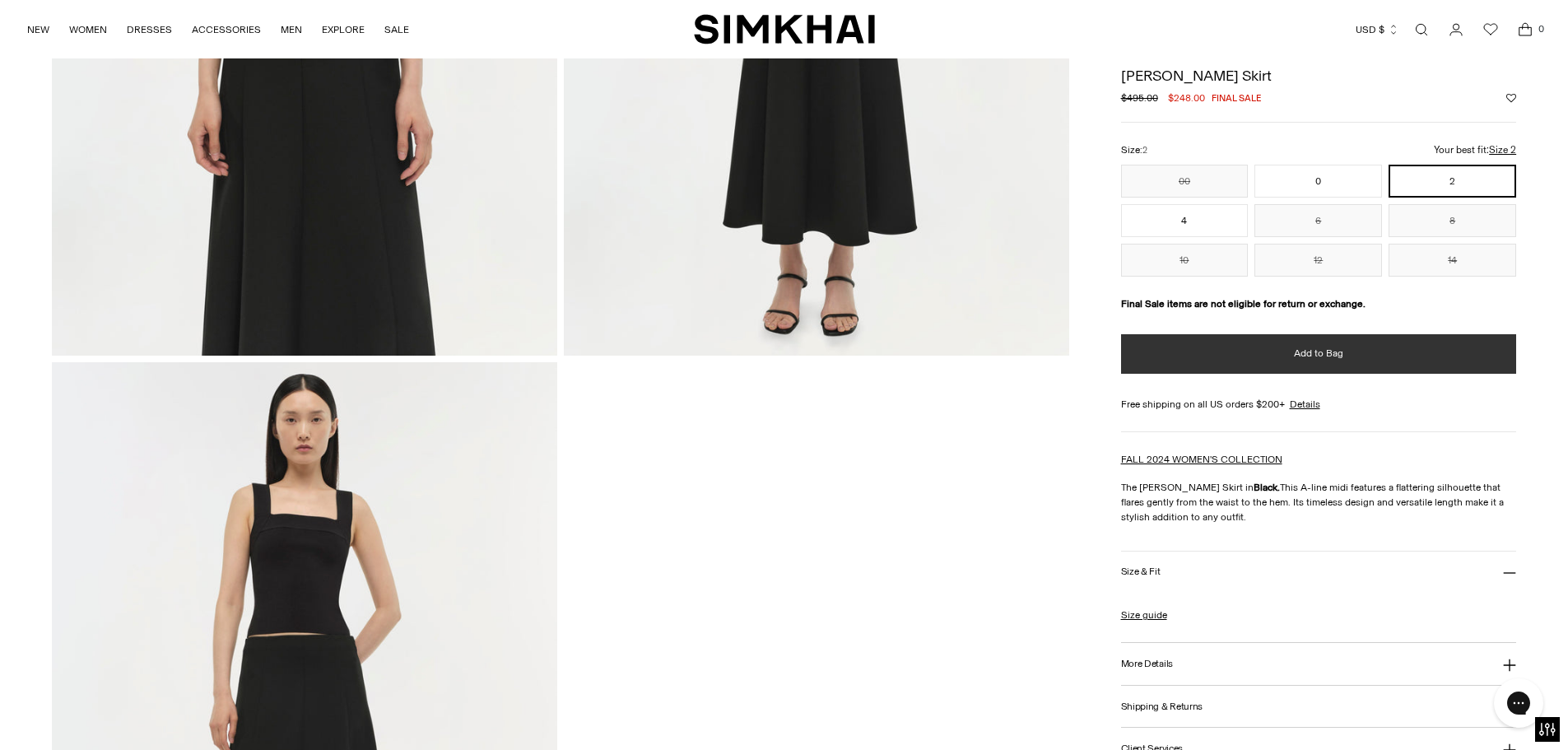
click at [1439, 351] on button "Add to Bag" at bounding box center [1319, 354] width 396 height 39
